Goal: Check status: Check status

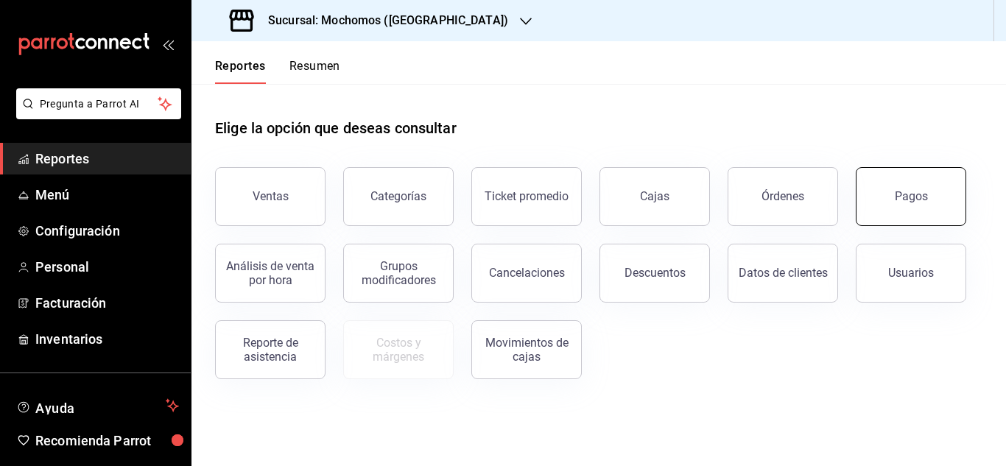
click at [942, 200] on button "Pagos" at bounding box center [911, 196] width 111 height 59
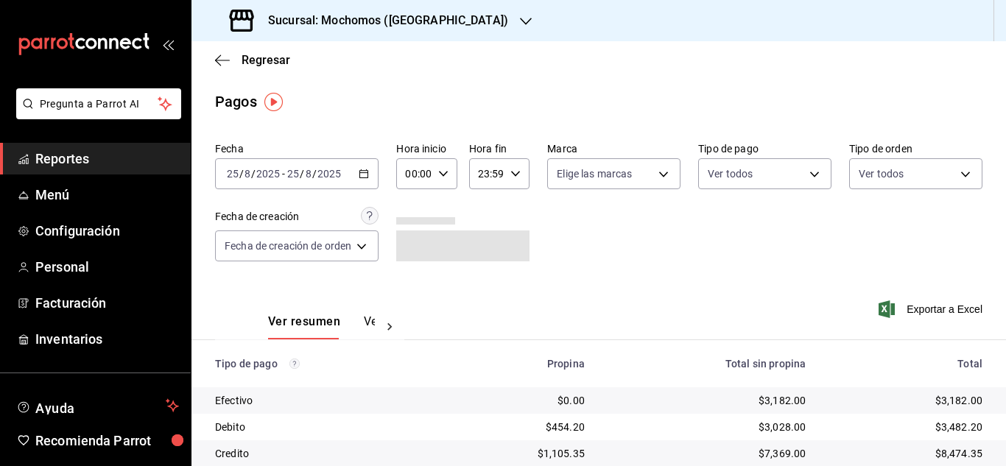
click at [441, 172] on icon "button" at bounding box center [443, 174] width 10 height 10
click at [416, 207] on span "04" at bounding box center [413, 206] width 6 height 12
type input "04:00"
